Goal: Find specific page/section: Find specific page/section

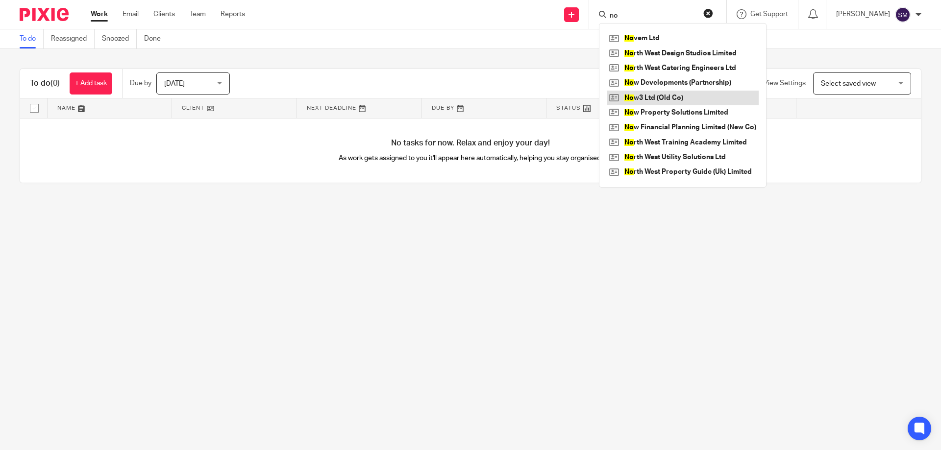
type input "no"
click at [680, 95] on link at bounding box center [683, 98] width 152 height 15
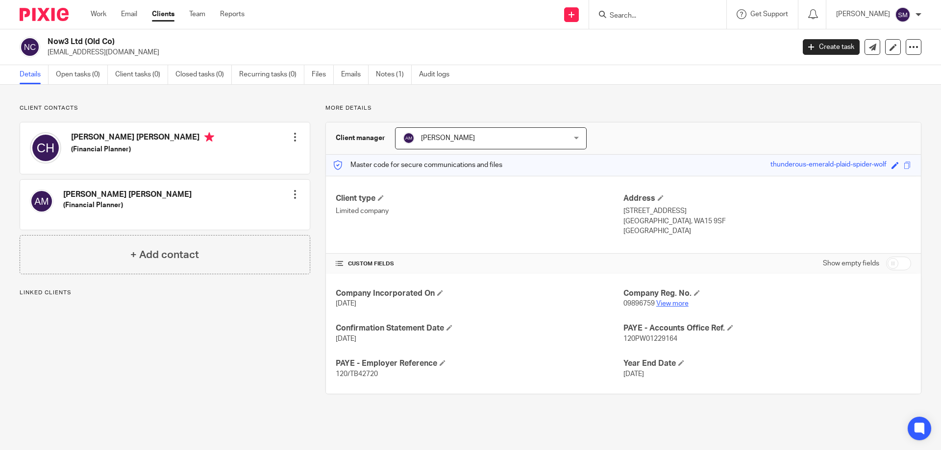
click at [670, 301] on link "View more" at bounding box center [672, 303] width 32 height 7
click at [97, 152] on h5 "(Financial Planner)" at bounding box center [142, 150] width 143 height 10
click at [663, 300] on link "View more" at bounding box center [672, 303] width 32 height 7
